Goal: Entertainment & Leisure: Consume media (video, audio)

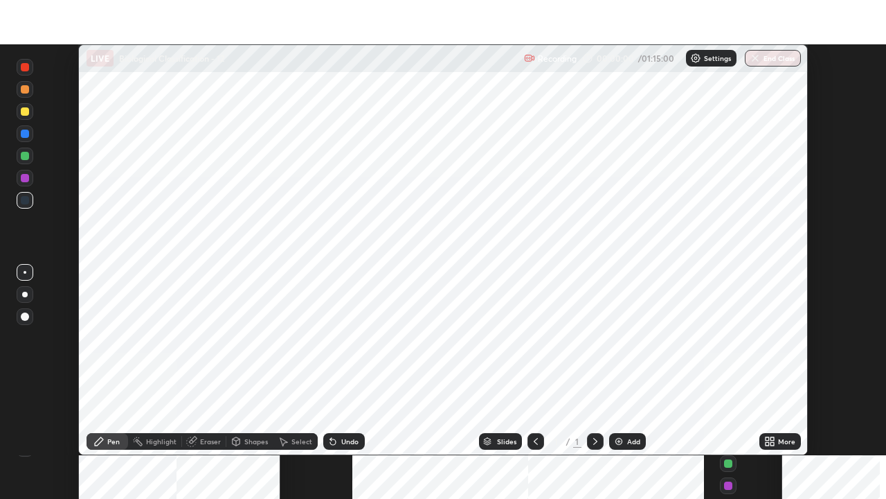
scroll to position [411, 886]
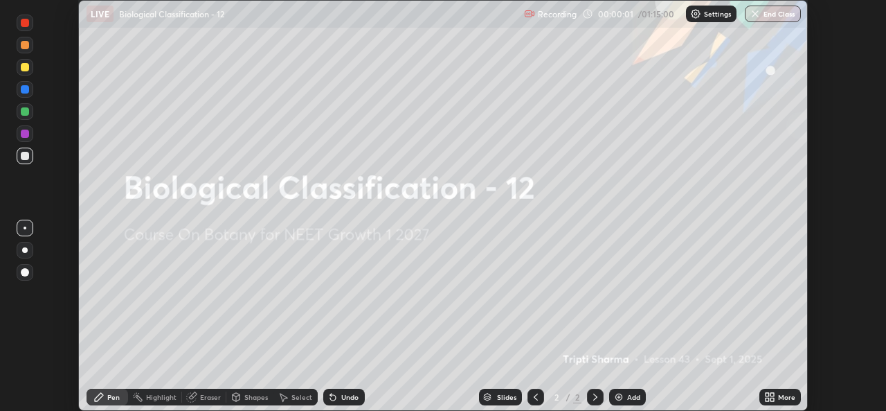
click at [773, 401] on icon at bounding box center [772, 398] width 3 height 3
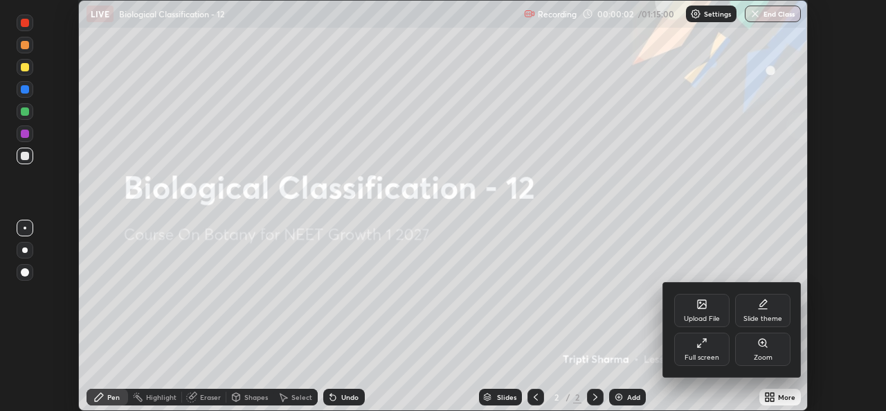
click at [690, 341] on div "Full screen" at bounding box center [701, 348] width 55 height 33
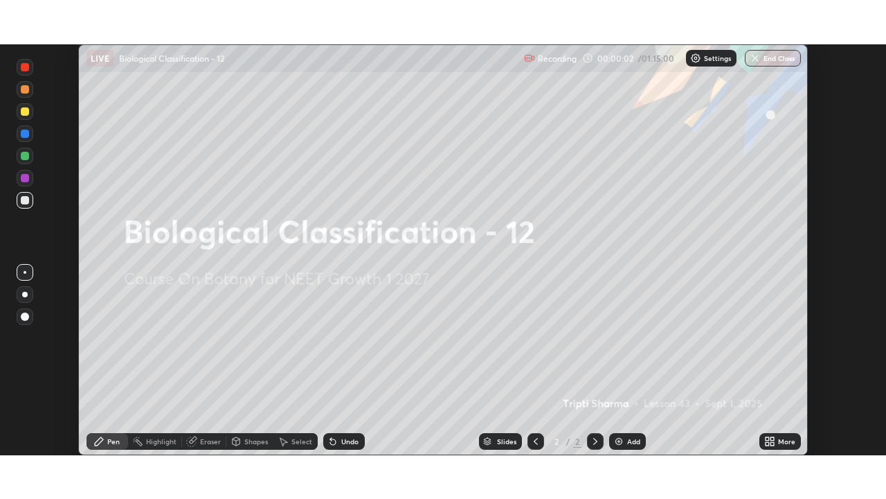
scroll to position [499, 886]
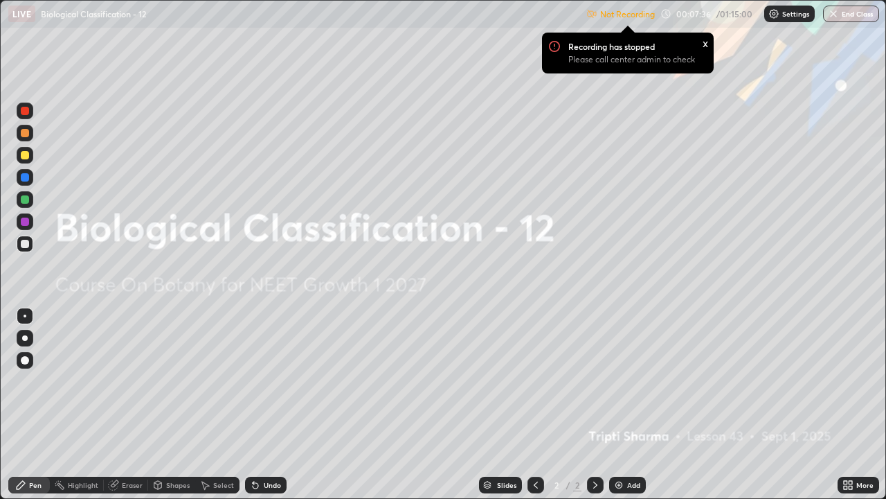
click at [705, 40] on div "x" at bounding box center [706, 42] width 6 height 15
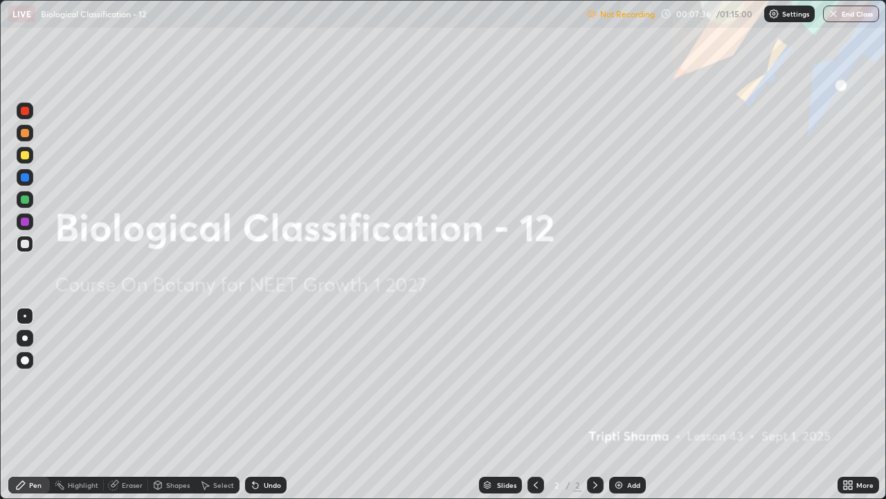
click at [777, 16] on img at bounding box center [774, 13] width 11 height 11
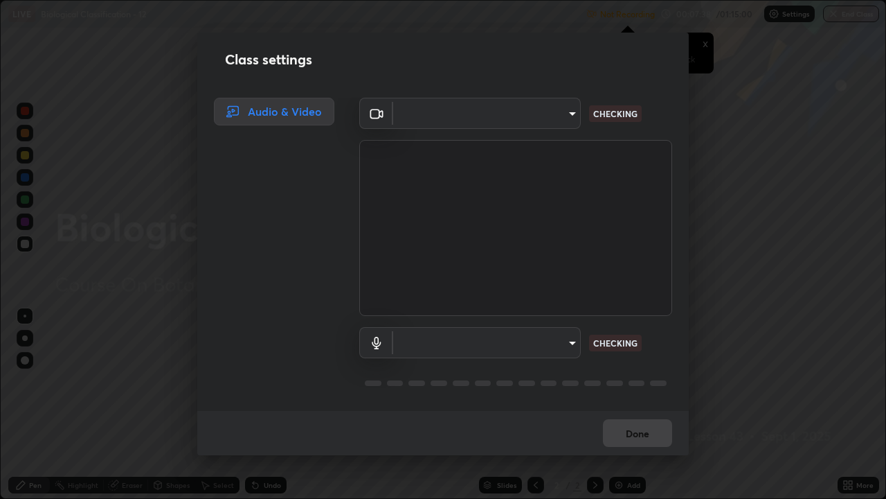
type input "b4951f90531da0d842cdcd629816b7b2be3c5c01230d926a2f210d32d9644bff"
type input "99848f2a9d109760ec62b66e2f255c73a791916cfc686045695a6d5e2156f403"
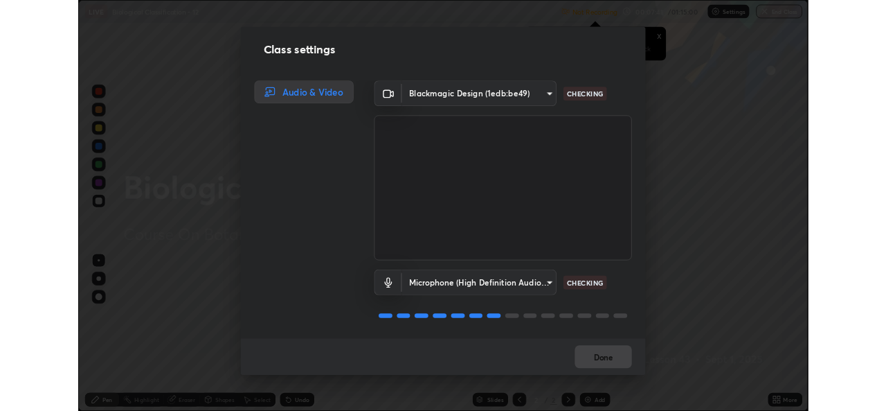
scroll to position [1, 0]
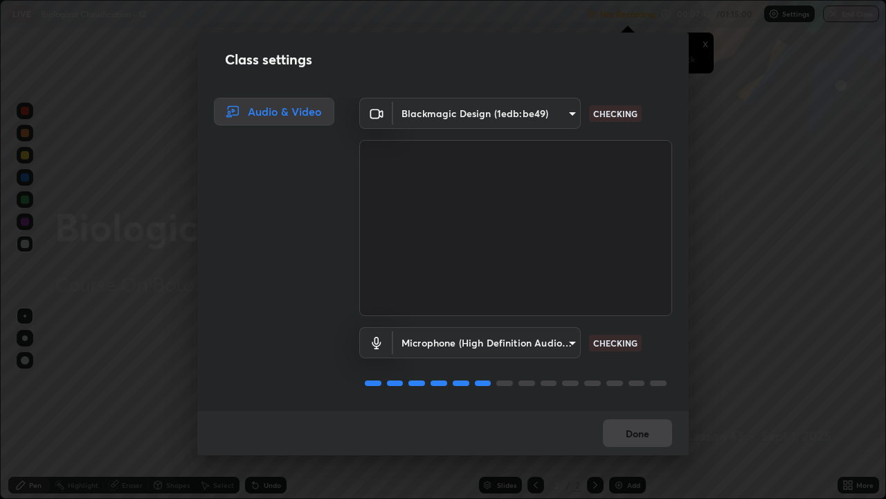
click at [567, 341] on body "Erase all LIVE Biological Classification - 12 Not Recording Recording has stopp…" at bounding box center [443, 249] width 886 height 499
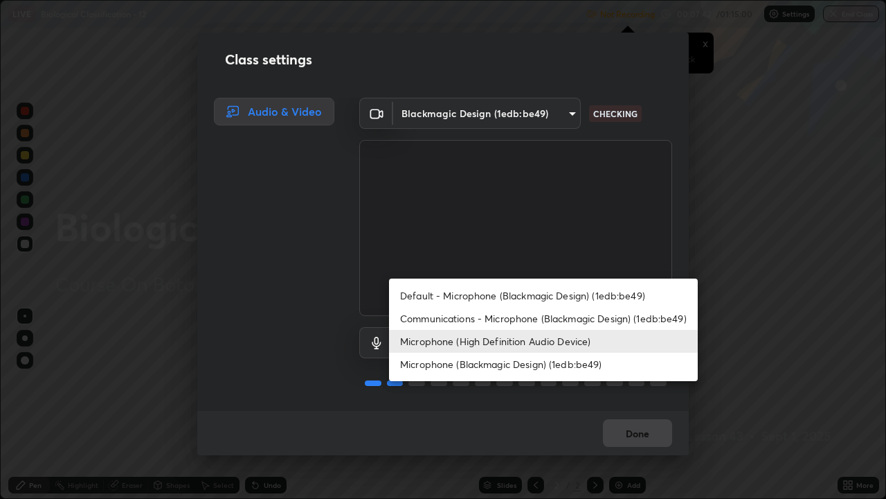
click at [568, 339] on li "Microphone (High Definition Audio Device)" at bounding box center [543, 341] width 309 height 23
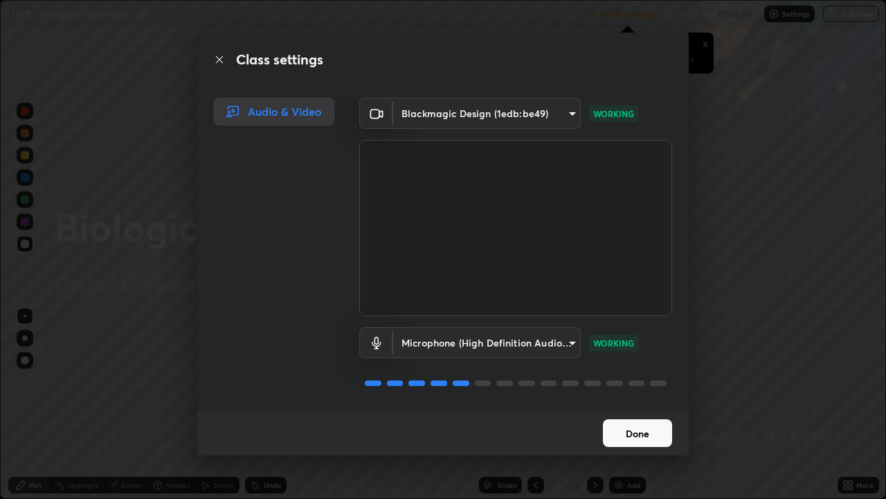
click at [645, 410] on button "Done" at bounding box center [637, 433] width 69 height 28
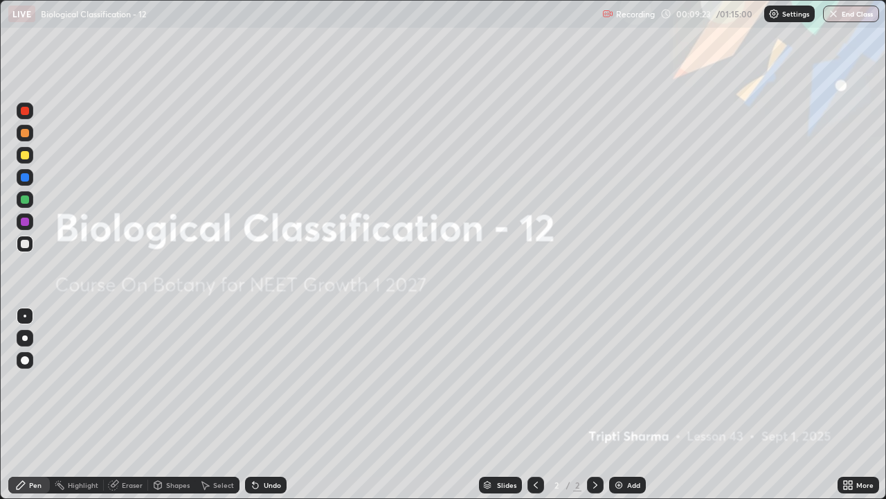
click at [844, 410] on icon at bounding box center [845, 482] width 3 height 3
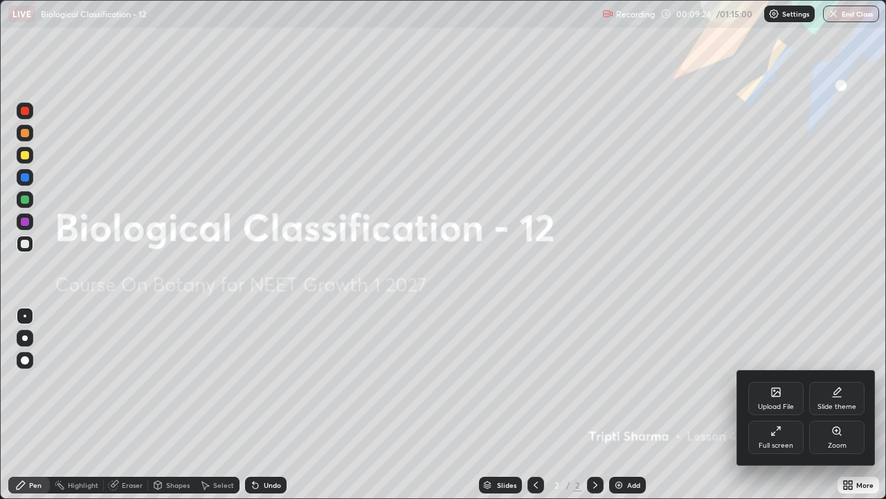
click at [778, 410] on icon at bounding box center [776, 430] width 11 height 11
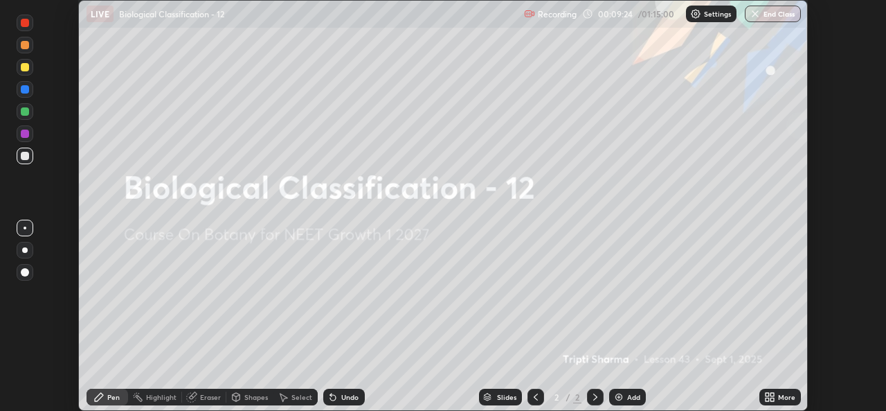
scroll to position [68832, 68356]
